Goal: Task Accomplishment & Management: Manage account settings

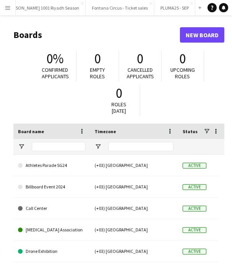
scroll to position [0, 395]
click at [181, 5] on button "PLUMA25 - SEP Close" at bounding box center [201, 7] width 41 height 15
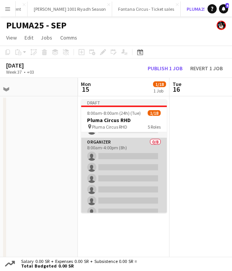
scroll to position [34, 0]
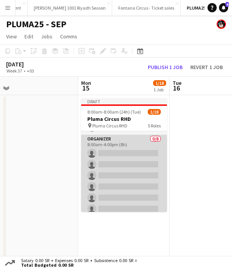
click at [108, 158] on app-card-role "Organizer 0/8 8:00am-4:00pm (8h) single-neutral-actions single-neutral-actions …" at bounding box center [124, 187] width 86 height 104
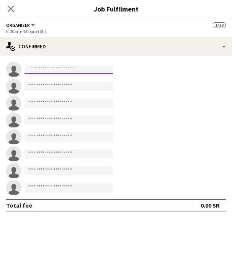
click at [45, 72] on input at bounding box center [69, 69] width 89 height 9
type input "*"
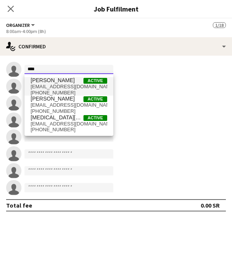
type input "****"
click at [49, 81] on span "[PERSON_NAME]" at bounding box center [53, 80] width 44 height 7
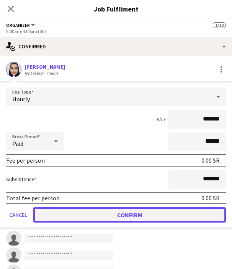
click at [83, 216] on button "Confirm" at bounding box center [129, 214] width 193 height 15
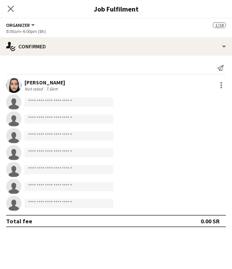
click at [51, 79] on div "[PERSON_NAME]" at bounding box center [45, 82] width 41 height 7
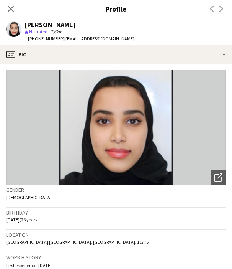
drag, startPoint x: 82, startPoint y: 23, endPoint x: 26, endPoint y: 25, distance: 56.4
click at [26, 25] on div "[PERSON_NAME]" at bounding box center [80, 24] width 110 height 7
copy div "[PERSON_NAME]"
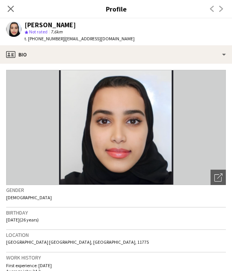
click at [43, 39] on span "t. [PHONE_NUMBER]" at bounding box center [45, 39] width 40 height 6
copy span "966566541940"
click at [10, 9] on icon "Close pop-in" at bounding box center [10, 8] width 7 height 7
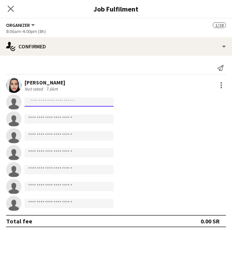
click at [52, 101] on input at bounding box center [69, 101] width 89 height 9
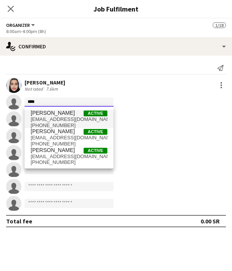
type input "****"
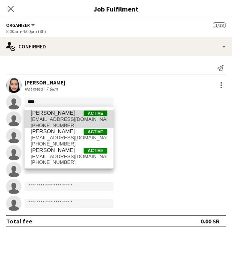
click at [72, 118] on span "[EMAIL_ADDRESS][DOMAIN_NAME]" at bounding box center [69, 119] width 77 height 6
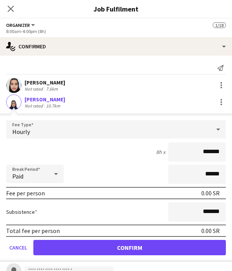
drag, startPoint x: 62, startPoint y: 98, endPoint x: 23, endPoint y: 98, distance: 39.1
click at [23, 98] on div "[PERSON_NAME] Not rated 10.7km" at bounding box center [116, 101] width 232 height 15
copy div "[PERSON_NAME]"
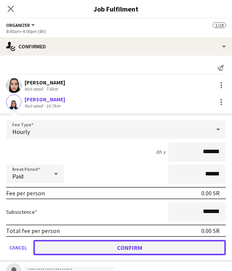
click at [92, 248] on button "Confirm" at bounding box center [129, 247] width 192 height 15
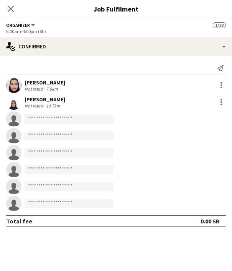
click at [17, 99] on app-user-avatar at bounding box center [13, 101] width 15 height 15
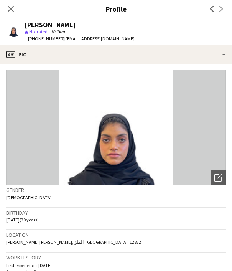
click at [44, 38] on span "t. [PHONE_NUMBER]" at bounding box center [45, 39] width 40 height 6
copy span "966504341811"
click at [12, 6] on icon "Close pop-in" at bounding box center [10, 8] width 7 height 7
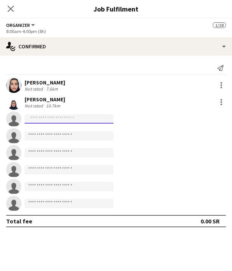
click at [56, 122] on input at bounding box center [69, 118] width 89 height 9
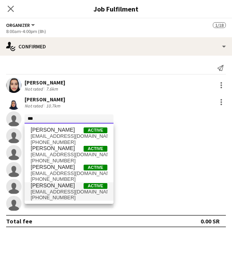
type input "***"
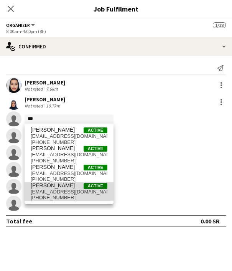
click at [38, 189] on span "[EMAIL_ADDRESS][DOMAIN_NAME]" at bounding box center [69, 192] width 77 height 6
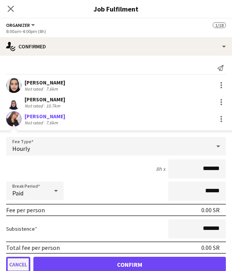
click at [17, 259] on button "Cancel" at bounding box center [18, 263] width 24 height 15
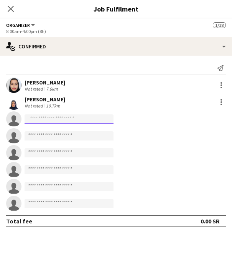
click at [50, 121] on input at bounding box center [69, 118] width 89 height 9
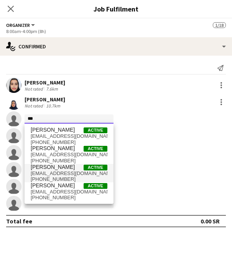
type input "***"
click at [52, 166] on span "[PERSON_NAME]" at bounding box center [53, 167] width 44 height 7
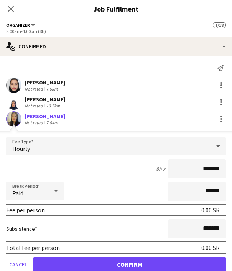
drag, startPoint x: 61, startPoint y: 115, endPoint x: 23, endPoint y: 115, distance: 38.0
click at [23, 115] on div "[PERSON_NAME] Not rated 7.6km" at bounding box center [116, 118] width 232 height 15
copy div "[PERSON_NAME]"
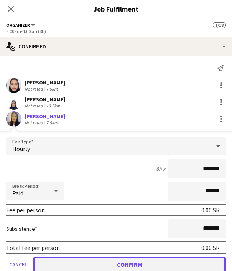
click at [108, 263] on button "Confirm" at bounding box center [129, 263] width 192 height 15
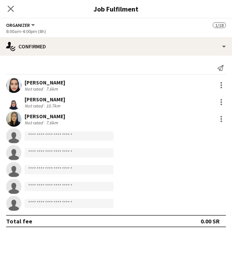
click at [16, 117] on app-user-avatar at bounding box center [13, 118] width 15 height 15
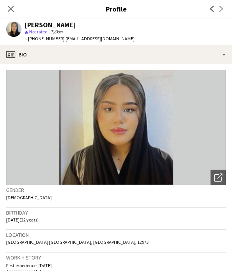
click at [48, 38] on span "t. [PHONE_NUMBER]" at bounding box center [45, 39] width 40 height 6
copy span "966549117184"
click at [10, 8] on icon at bounding box center [10, 8] width 7 height 7
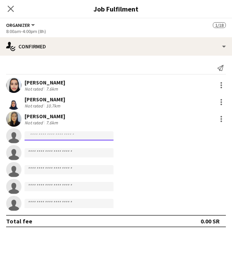
click at [34, 136] on input at bounding box center [69, 135] width 89 height 9
click at [11, 5] on icon "Close pop-in" at bounding box center [10, 8] width 7 height 7
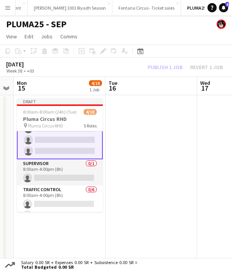
scroll to position [0, 261]
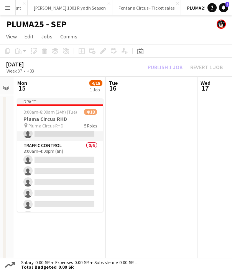
click at [54, 157] on app-card-role "Traffic Control 0/6 8:00am-4:00pm (8h) single-neutral-actions single-neutral-ac…" at bounding box center [60, 182] width 86 height 82
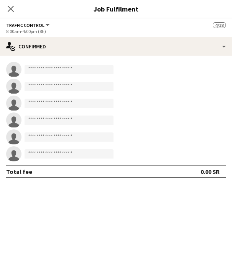
scroll to position [157, 0]
click at [43, 73] on input at bounding box center [69, 69] width 89 height 9
type input "*"
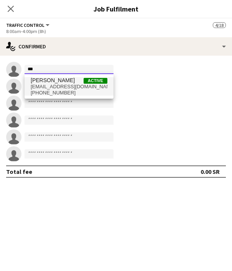
type input "***"
click at [48, 85] on span "[EMAIL_ADDRESS][DOMAIN_NAME]" at bounding box center [69, 87] width 77 height 6
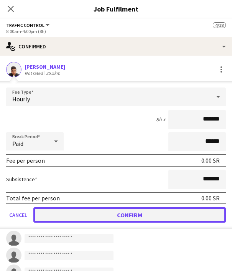
click at [60, 212] on button "Confirm" at bounding box center [129, 214] width 192 height 15
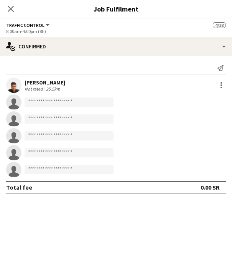
click at [41, 82] on div "[PERSON_NAME]" at bounding box center [45, 82] width 41 height 7
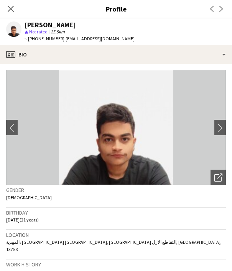
click at [43, 25] on div "[PERSON_NAME]" at bounding box center [50, 24] width 51 height 7
copy div "[PERSON_NAME]"
click at [42, 37] on span "t. [PHONE_NUMBER]" at bounding box center [45, 39] width 40 height 6
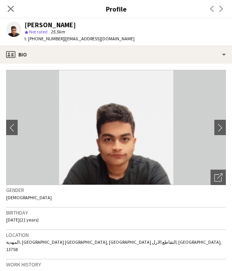
click at [42, 37] on span "t. [PHONE_NUMBER]" at bounding box center [45, 39] width 40 height 6
copy span "966557135752"
click at [10, 9] on icon at bounding box center [10, 8] width 7 height 7
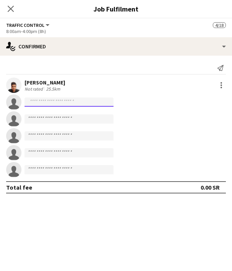
click at [51, 103] on input at bounding box center [69, 101] width 89 height 9
type input "*"
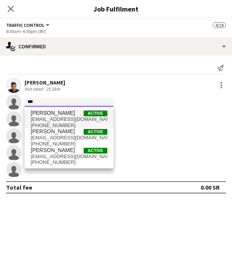
type input "***"
click at [53, 115] on span "[PERSON_NAME]" at bounding box center [53, 113] width 44 height 7
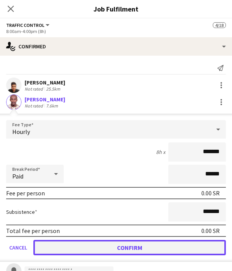
click at [65, 244] on button "Confirm" at bounding box center [129, 247] width 192 height 15
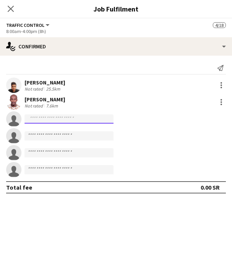
click at [41, 119] on input at bounding box center [69, 118] width 89 height 9
type input "*"
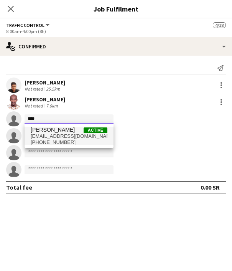
type input "****"
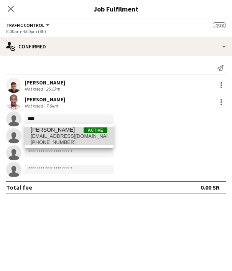
click at [46, 132] on span "[PERSON_NAME]" at bounding box center [53, 130] width 44 height 7
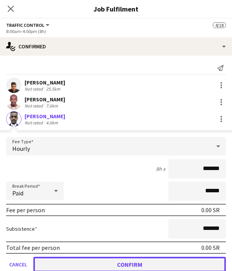
click at [85, 263] on button "Confirm" at bounding box center [129, 263] width 192 height 15
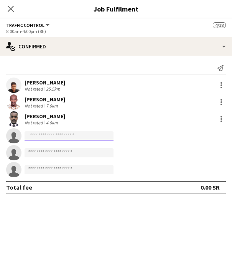
click at [32, 136] on input at bounding box center [69, 135] width 89 height 9
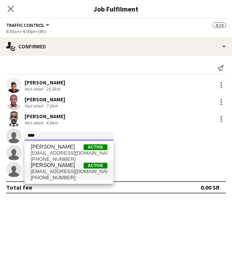
type input "****"
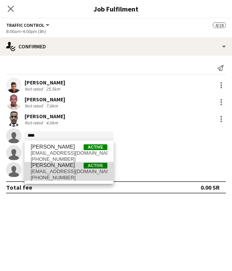
click at [44, 168] on span "[EMAIL_ADDRESS][DOMAIN_NAME]" at bounding box center [69, 171] width 77 height 6
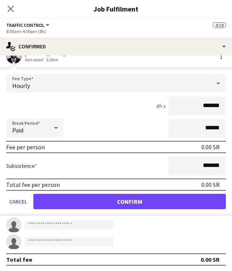
scroll to position [80, 0]
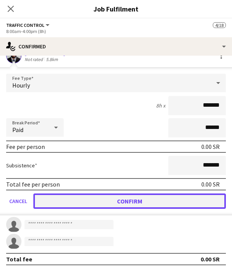
click at [95, 199] on button "Confirm" at bounding box center [129, 200] width 192 height 15
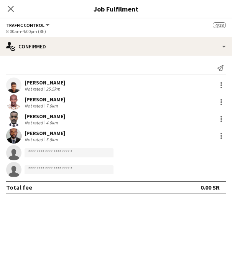
scroll to position [0, 0]
click at [45, 152] on input at bounding box center [69, 152] width 89 height 9
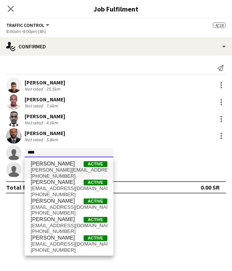
type input "****"
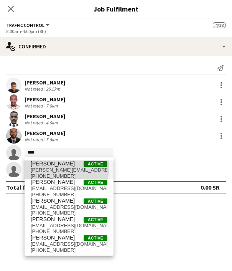
click at [56, 166] on span "[PERSON_NAME]" at bounding box center [53, 163] width 44 height 7
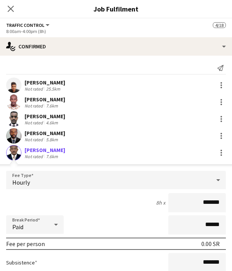
scroll to position [60, 0]
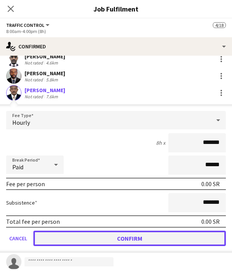
click at [84, 236] on button "Confirm" at bounding box center [129, 237] width 192 height 15
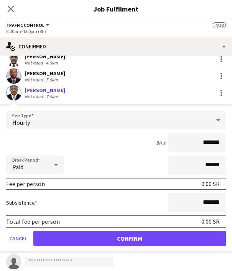
scroll to position [0, 0]
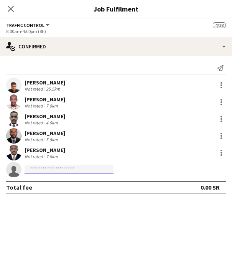
click at [48, 167] on input at bounding box center [69, 169] width 89 height 9
type input "*"
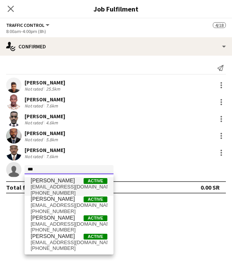
type input "***"
click at [51, 184] on span "[EMAIL_ADDRESS][DOMAIN_NAME]" at bounding box center [69, 187] width 77 height 6
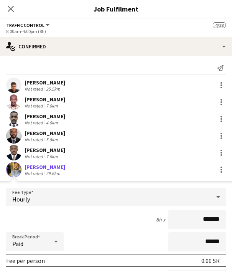
scroll to position [50, 0]
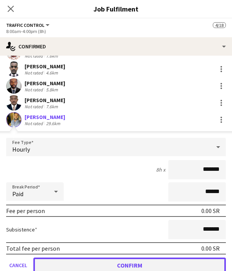
click at [92, 262] on button "Confirm" at bounding box center [129, 264] width 192 height 15
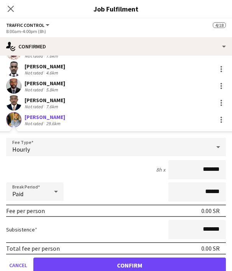
scroll to position [0, 0]
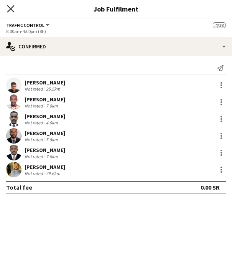
click at [13, 8] on icon "Close pop-in" at bounding box center [10, 8] width 7 height 7
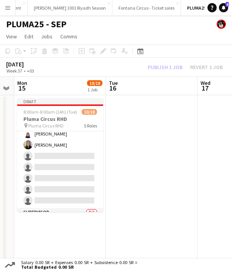
scroll to position [64, 0]
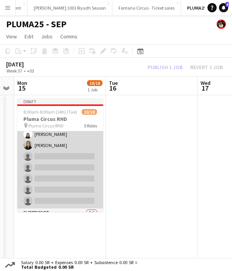
click at [59, 159] on app-card-role "Organizer [DATE] 8:00am-4:00pm (8h) [PERSON_NAME] [PERSON_NAME] [PERSON_NAME] s…" at bounding box center [60, 156] width 86 height 104
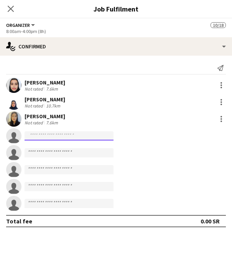
click at [42, 133] on input at bounding box center [69, 135] width 89 height 9
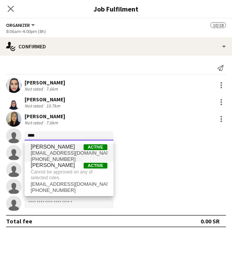
type input "****"
click at [44, 149] on span "[PERSON_NAME]" at bounding box center [53, 146] width 44 height 7
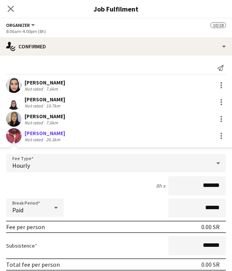
scroll to position [53, 0]
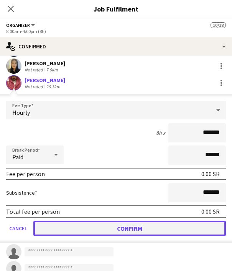
click at [107, 231] on button "Confirm" at bounding box center [129, 227] width 192 height 15
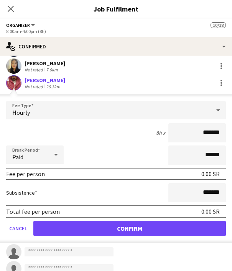
scroll to position [0, 0]
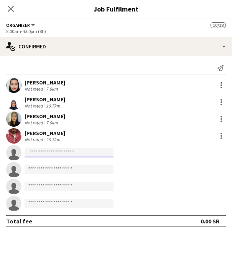
click at [36, 152] on input at bounding box center [69, 152] width 89 height 9
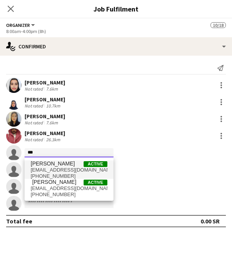
type input "***"
click at [41, 165] on span "[PERSON_NAME]" at bounding box center [53, 163] width 44 height 7
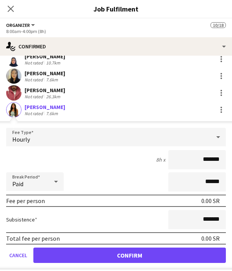
scroll to position [43, 0]
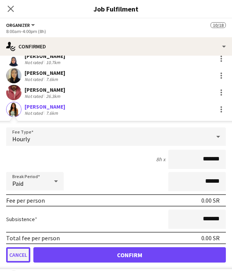
click at [14, 251] on button "Cancel" at bounding box center [18, 254] width 24 height 15
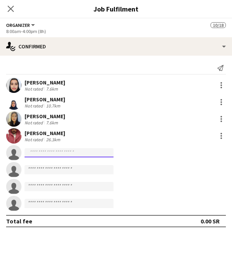
click at [29, 153] on input at bounding box center [69, 152] width 89 height 9
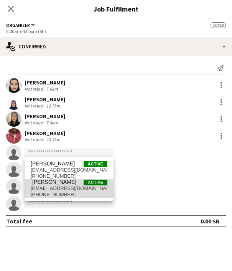
click at [51, 184] on span "‏ [PERSON_NAME]" at bounding box center [54, 182] width 46 height 7
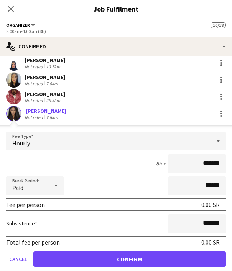
scroll to position [47, 0]
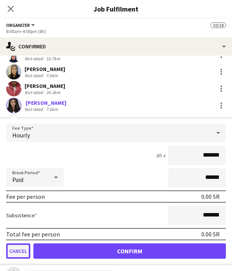
click at [20, 251] on button "Cancel" at bounding box center [18, 250] width 24 height 15
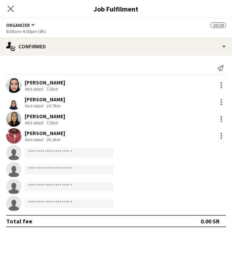
scroll to position [0, 0]
click at [12, 9] on icon "Close pop-in" at bounding box center [10, 8] width 7 height 7
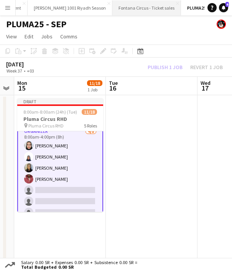
scroll to position [42, 0]
